Goal: Register for event/course

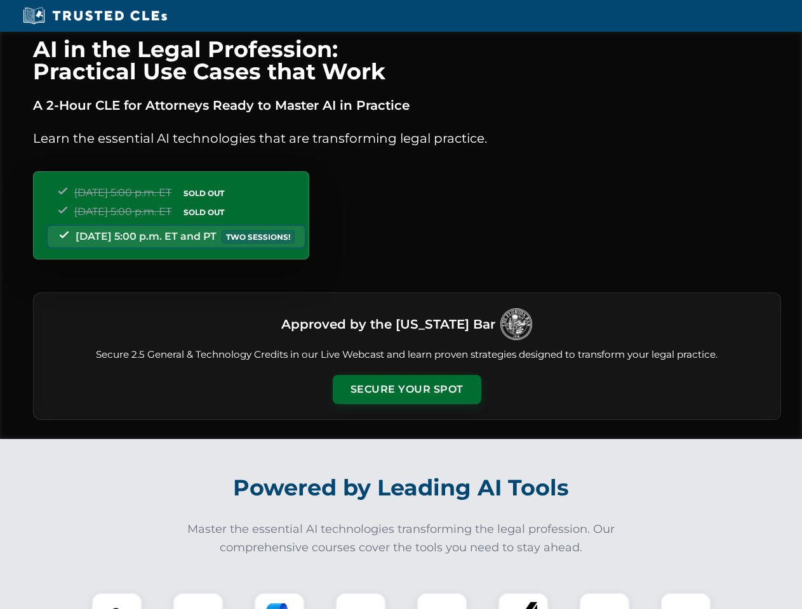
click at [406, 390] on button "Secure Your Spot" at bounding box center [407, 389] width 149 height 29
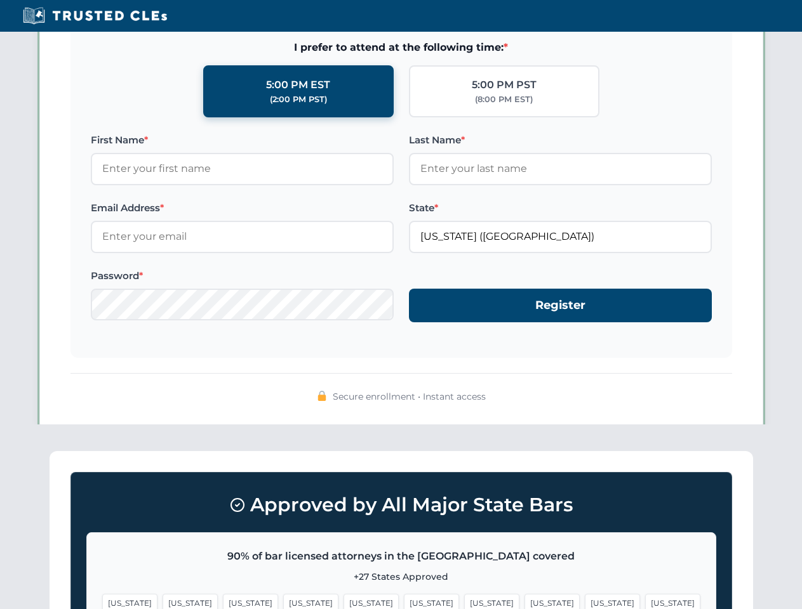
click at [585, 601] on span "[US_STATE]" at bounding box center [612, 603] width 55 height 18
